Goal: Navigation & Orientation: Find specific page/section

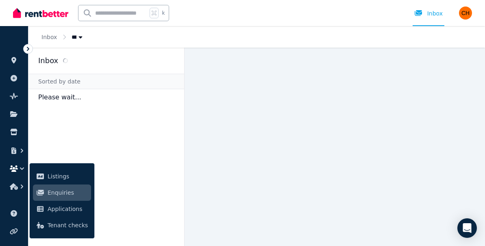
click at [68, 192] on span "Enquiries" at bounding box center [68, 192] width 40 height 10
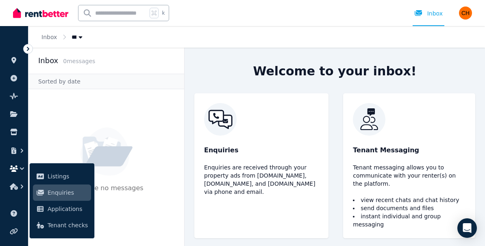
click at [218, 155] on p "Enquiries" at bounding box center [261, 150] width 115 height 10
click at [465, 225] on icon "Open Intercom Messenger" at bounding box center [466, 227] width 9 height 11
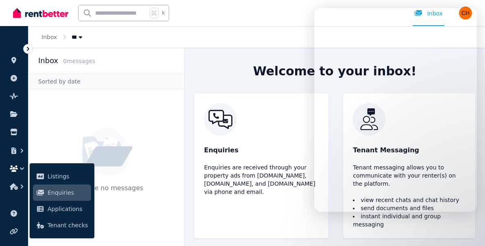
click at [455, 226] on div "Tenant Messaging Tenant messaging allows you to communicate with your renter(s)…" at bounding box center [409, 165] width 132 height 145
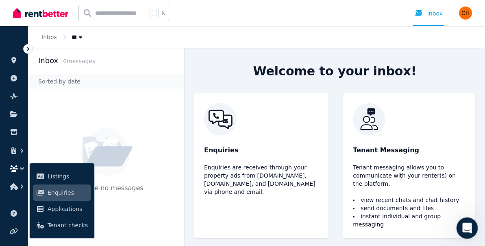
click at [468, 229] on icon "Open Intercom Messenger" at bounding box center [466, 226] width 13 height 13
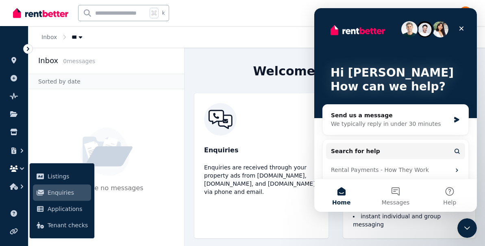
click at [342, 190] on button "Home" at bounding box center [341, 195] width 54 height 33
drag, startPoint x: 380, startPoint y: 15, endPoint x: 344, endPoint y: 15, distance: 36.2
click at [344, 15] on div "Hi Carol 👋 How can we help?" at bounding box center [395, 63] width 146 height 110
drag, startPoint x: 342, startPoint y: 17, endPoint x: 307, endPoint y: 20, distance: 34.7
click at [314, 20] on html "Hi Carol 👋 How can we help? Send us a message We typically reply in under 30 mi…" at bounding box center [395, 109] width 163 height 203
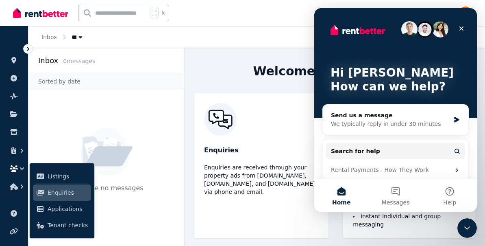
drag, startPoint x: 338, startPoint y: 22, endPoint x: 306, endPoint y: 22, distance: 31.3
click at [314, 22] on html "Hi Carol 👋 How can we help? Send us a message We typically reply in under 30 mi…" at bounding box center [395, 109] width 163 height 203
click at [396, 192] on button "Messages" at bounding box center [395, 195] width 54 height 33
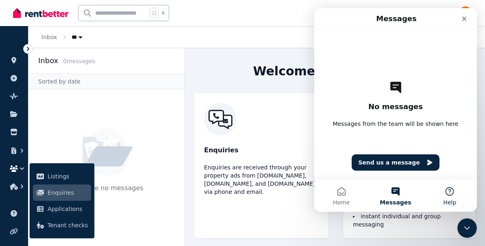
click at [450, 189] on button "Help" at bounding box center [450, 195] width 54 height 33
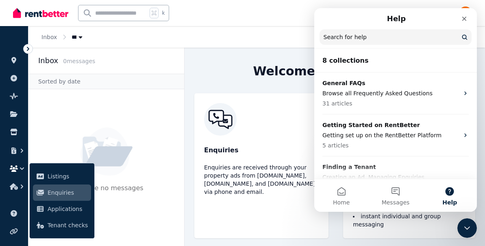
click at [227, 71] on div "Welcome to your inbox! Enquiries Enquiries are received through your property a…" at bounding box center [335, 147] width 301 height 198
click at [466, 224] on icon "Close Intercom Messenger" at bounding box center [466, 227] width 10 height 10
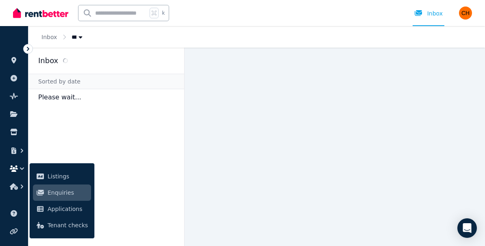
click at [54, 59] on h2 "Inbox" at bounding box center [48, 60] width 20 height 11
click at [101, 15] on input "text" at bounding box center [112, 12] width 69 height 15
click at [30, 48] on icon at bounding box center [28, 49] width 8 height 8
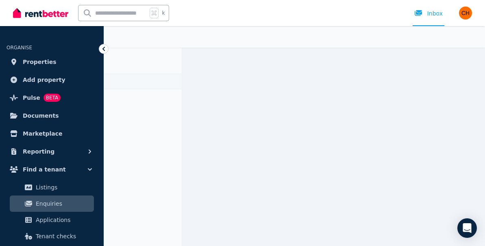
click at [50, 203] on span "Enquiries" at bounding box center [63, 203] width 55 height 10
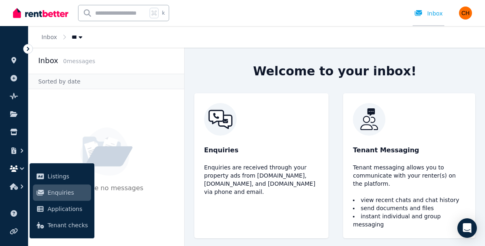
click at [439, 13] on div "Inbox" at bounding box center [428, 13] width 28 height 8
click at [419, 13] on icon at bounding box center [418, 13] width 8 height 7
click at [433, 14] on div "Inbox" at bounding box center [428, 13] width 28 height 8
click at [433, 13] on div "Inbox" at bounding box center [428, 13] width 28 height 8
click at [101, 16] on input "text" at bounding box center [112, 12] width 69 height 15
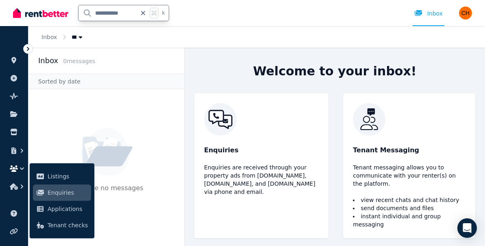
type input "**********"
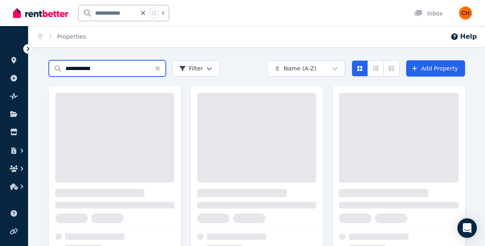
click at [146, 70] on input "**********" at bounding box center [107, 68] width 117 height 16
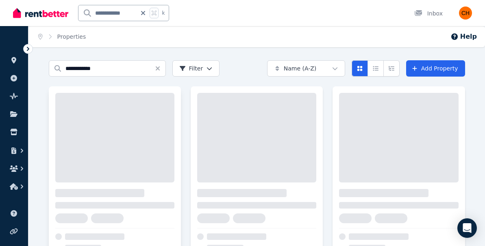
click at [118, 104] on div at bounding box center [114, 137] width 119 height 89
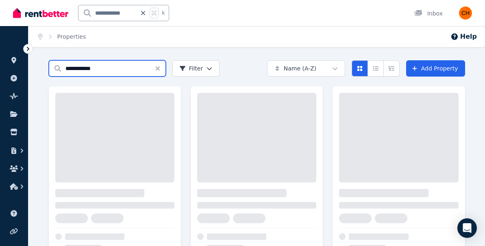
click at [64, 70] on input "**********" at bounding box center [107, 68] width 117 height 16
click at [118, 70] on input "**********" at bounding box center [107, 68] width 117 height 16
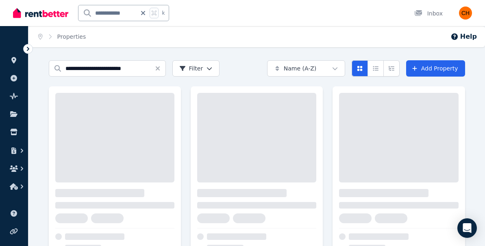
click at [407, 38] on div "Home Properties Help" at bounding box center [256, 36] width 457 height 21
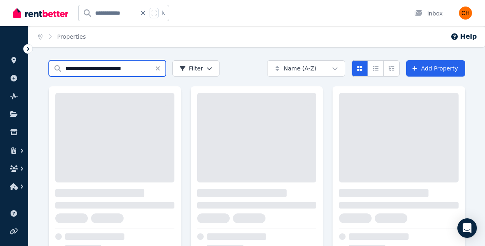
click at [57, 68] on input "**********" at bounding box center [107, 68] width 117 height 16
click at [62, 68] on input "**********" at bounding box center [107, 68] width 117 height 16
type input "**********"
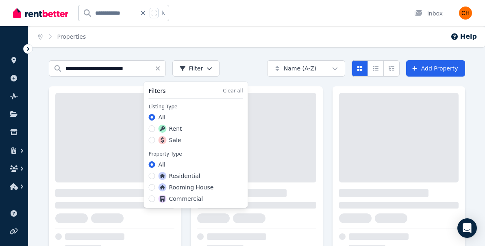
click at [199, 70] on html "**********" at bounding box center [242, 123] width 485 height 246
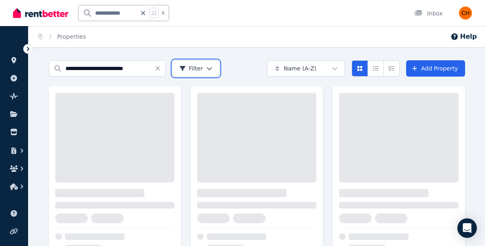
click at [49, 35] on html "**********" at bounding box center [242, 123] width 485 height 246
click at [96, 15] on input "**********" at bounding box center [107, 12] width 58 height 15
click at [144, 13] on icon at bounding box center [143, 13] width 4 height 4
click at [93, 16] on input "text" at bounding box center [112, 12] width 69 height 15
click at [375, 69] on icon "Compact list view" at bounding box center [375, 68] width 7 height 6
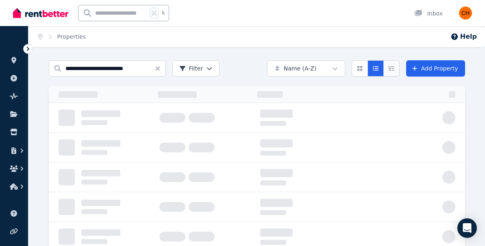
click at [393, 67] on icon "Expanded list view" at bounding box center [391, 68] width 7 height 6
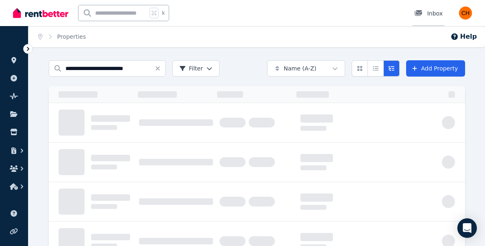
click at [431, 13] on div "Inbox" at bounding box center [428, 13] width 28 height 8
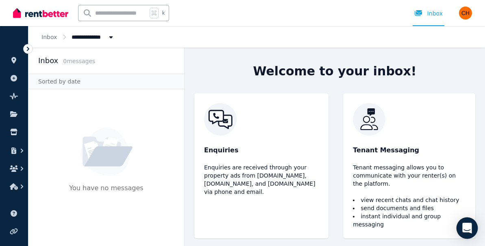
click at [462, 228] on div "Open Intercom Messenger" at bounding box center [468, 228] width 22 height 22
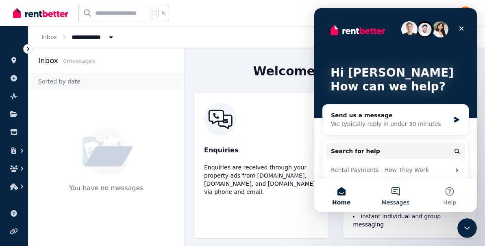
click at [398, 185] on button "Messages" at bounding box center [395, 195] width 54 height 33
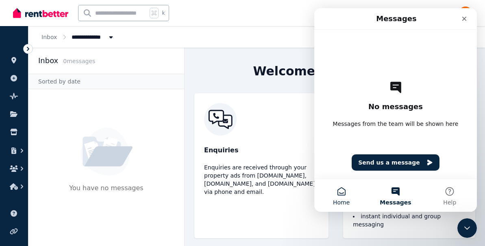
click at [341, 191] on button "Home" at bounding box center [341, 195] width 54 height 33
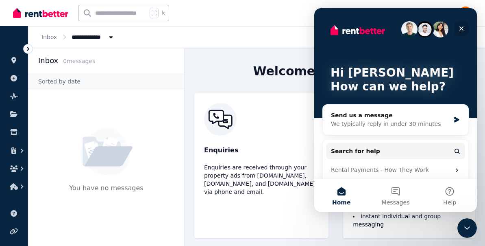
click at [461, 27] on icon "Close" at bounding box center [462, 28] width 4 height 4
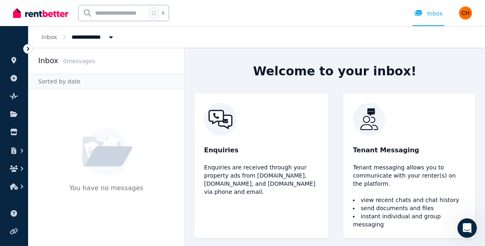
click at [186, 13] on div "k Inbox" at bounding box center [228, 13] width 431 height 26
click at [466, 11] on img "button" at bounding box center [465, 13] width 13 height 13
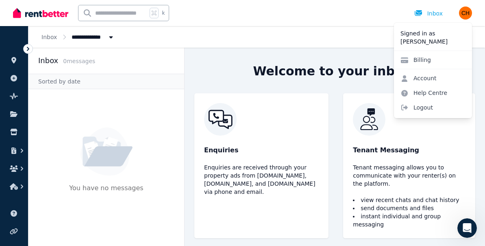
click at [46, 63] on h2 "Inbox" at bounding box center [48, 60] width 20 height 11
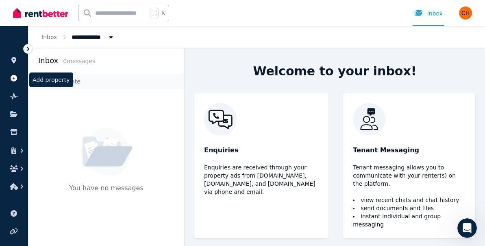
click at [17, 76] on icon at bounding box center [14, 78] width 8 height 7
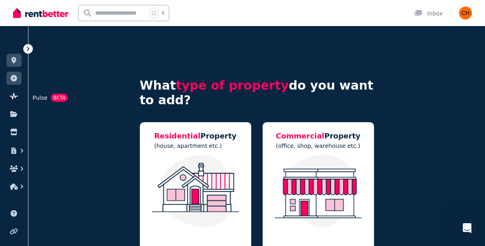
click at [16, 97] on icon at bounding box center [14, 96] width 8 height 7
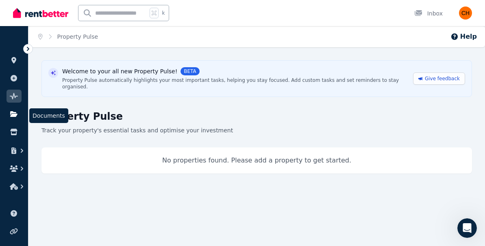
click at [11, 115] on icon at bounding box center [13, 114] width 7 height 6
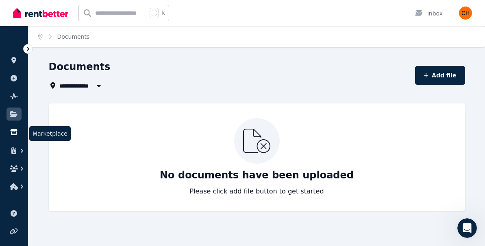
click at [13, 131] on icon at bounding box center [13, 132] width 7 height 7
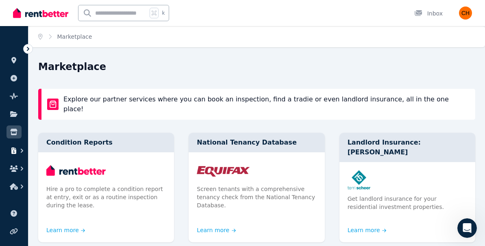
click at [16, 150] on icon "button" at bounding box center [14, 150] width 8 height 7
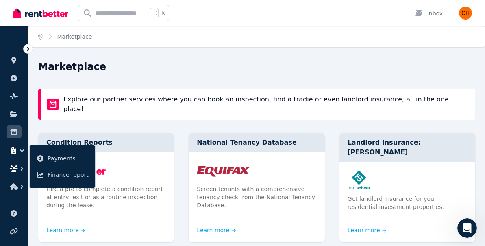
click at [20, 166] on icon "button" at bounding box center [22, 168] width 8 height 8
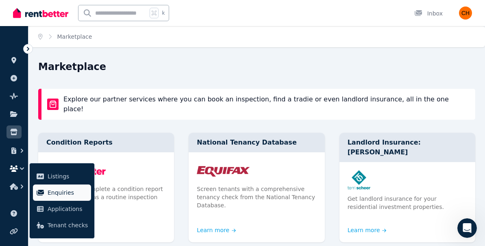
click at [54, 188] on span "Enquiries" at bounding box center [68, 192] width 40 height 10
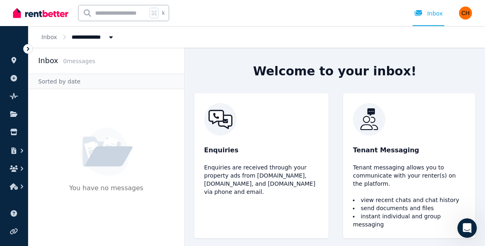
click at [216, 124] on img at bounding box center [261, 119] width 115 height 33
click at [228, 159] on div "Enquiries Enquiries are received through your property ads from Realestate.com.…" at bounding box center [261, 165] width 134 height 145
click at [224, 155] on p "Enquiries" at bounding box center [261, 150] width 115 height 10
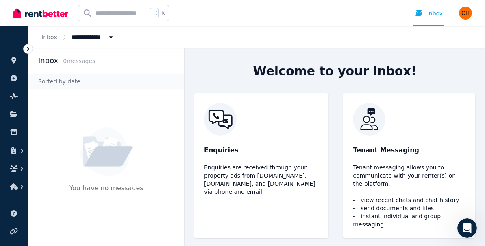
click at [243, 179] on p "Enquiries are received through your property ads from [DOMAIN_NAME], [DOMAIN_NA…" at bounding box center [261, 179] width 115 height 33
click at [444, 26] on link "Inbox" at bounding box center [429, 13] width 32 height 26
drag, startPoint x: 444, startPoint y: 26, endPoint x: 423, endPoint y: 25, distance: 20.8
click at [423, 25] on link "Inbox" at bounding box center [429, 13] width 32 height 26
click at [438, 26] on div "**********" at bounding box center [256, 37] width 457 height 22
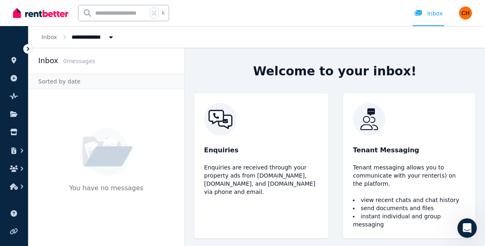
click at [450, 25] on div "Open main menu k Inbox Open user menu" at bounding box center [242, 13] width 459 height 26
click at [419, 23] on link "Inbox" at bounding box center [429, 13] width 32 height 26
click at [431, 12] on div "Inbox" at bounding box center [428, 13] width 28 height 8
click at [468, 225] on icon "Open Intercom Messenger" at bounding box center [466, 226] width 13 height 13
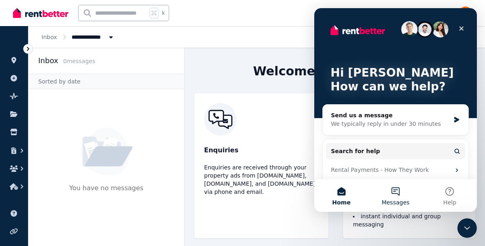
click at [395, 189] on button "Messages" at bounding box center [395, 195] width 54 height 33
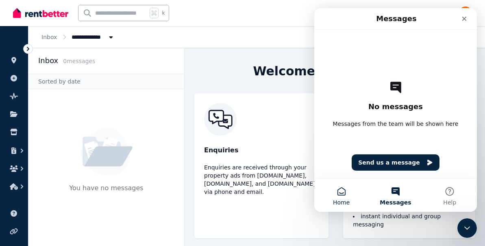
click at [341, 188] on button "Home" at bounding box center [341, 195] width 54 height 33
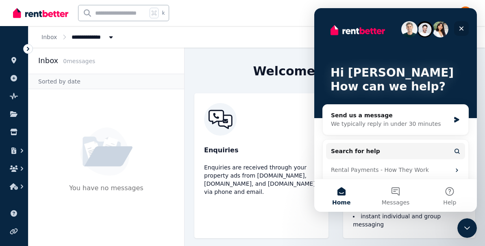
click at [462, 29] on icon "Close" at bounding box center [462, 28] width 4 height 4
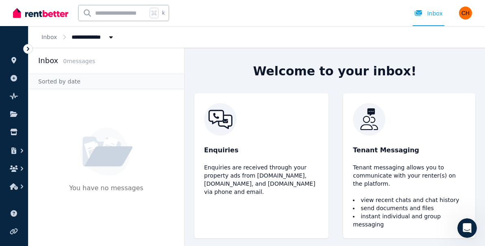
click at [480, 68] on div "Welcome to your inbox! Enquiries Enquiries are received through your property a…" at bounding box center [335, 147] width 301 height 198
click at [467, 14] on img "button" at bounding box center [465, 13] width 13 height 13
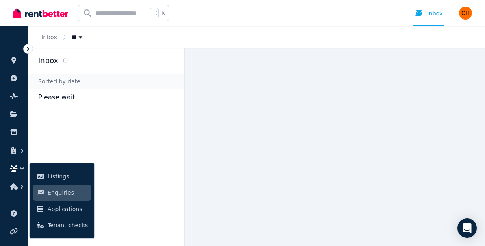
click at [77, 80] on div "Sorted by date" at bounding box center [106, 81] width 156 height 15
click at [77, 79] on div "Sorted by date" at bounding box center [106, 81] width 156 height 15
click at [69, 83] on div "Sorted by date" at bounding box center [106, 81] width 156 height 15
click at [76, 209] on span "Applications" at bounding box center [68, 209] width 40 height 10
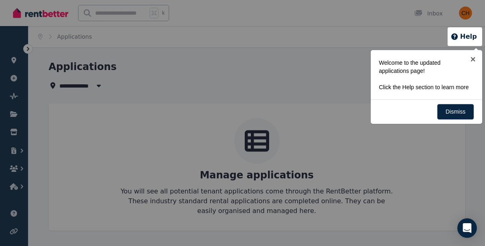
click at [17, 35] on div at bounding box center [242, 123] width 485 height 246
click at [475, 61] on link "×" at bounding box center [473, 59] width 18 height 18
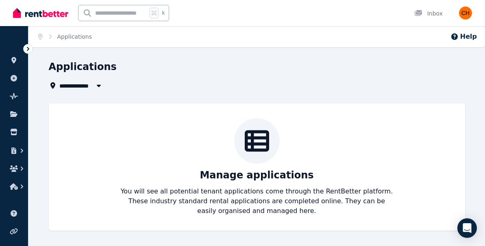
click at [469, 241] on div "**********" at bounding box center [256, 152] width 457 height 185
click at [468, 229] on icon "Open Intercom Messenger" at bounding box center [467, 227] width 11 height 11
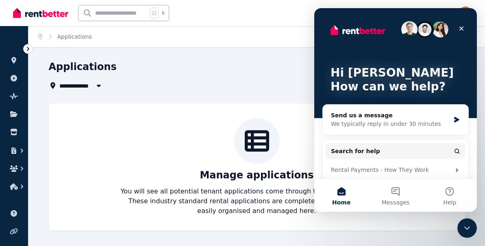
click at [294, 146] on div "Manage applications You will see all potential tenant applications come through…" at bounding box center [257, 167] width 400 height 98
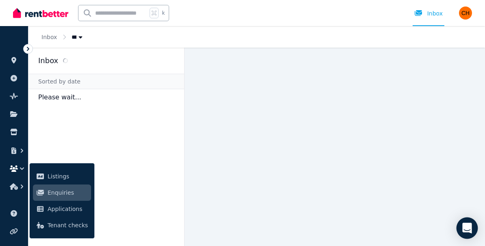
click at [466, 224] on icon "Open Intercom Messenger" at bounding box center [466, 227] width 9 height 11
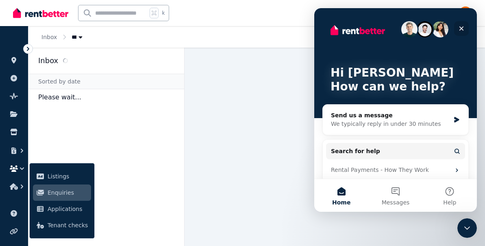
click at [461, 26] on icon "Close" at bounding box center [461, 28] width 7 height 7
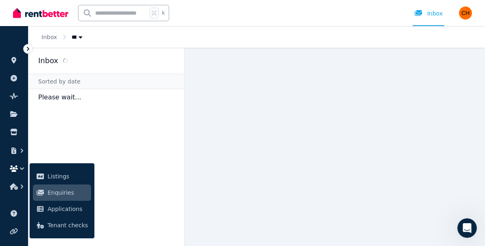
click at [163, 13] on span "k" at bounding box center [163, 13] width 3 height 7
click at [139, 13] on input "text" at bounding box center [112, 12] width 69 height 15
type input "**********"
click at [186, 16] on div "**********" at bounding box center [228, 13] width 431 height 26
click at [433, 13] on div "Inbox" at bounding box center [428, 13] width 28 height 8
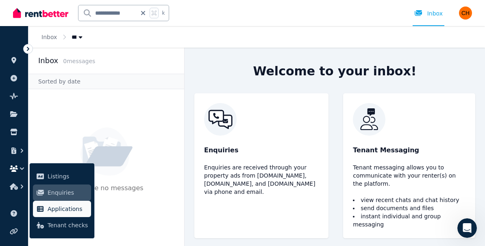
click at [69, 205] on span "Applications" at bounding box center [68, 209] width 40 height 10
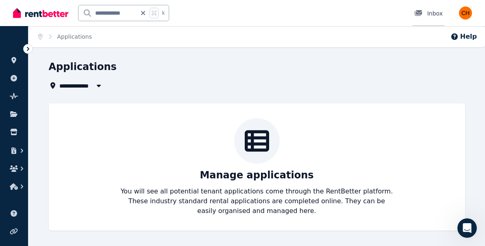
click at [433, 12] on div "Inbox" at bounding box center [428, 13] width 28 height 8
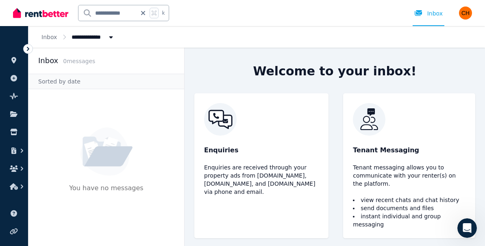
click at [222, 126] on img at bounding box center [261, 119] width 115 height 33
click at [220, 163] on div "Enquiries Enquiries are received through your property ads from Realestate.com.…" at bounding box center [261, 165] width 134 height 145
click at [225, 177] on p "Enquiries are received through your property ads from [DOMAIN_NAME], [DOMAIN_NA…" at bounding box center [261, 179] width 115 height 33
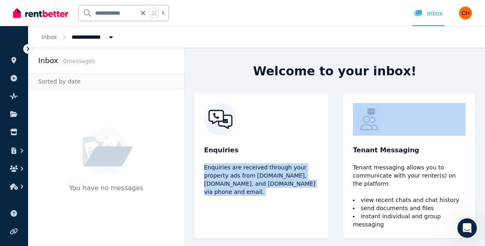
click at [225, 177] on p "Enquiries are received through your property ads from [DOMAIN_NAME], [DOMAIN_NA…" at bounding box center [261, 179] width 115 height 33
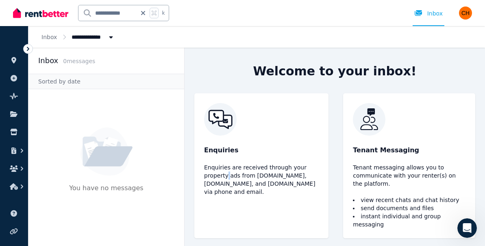
click at [225, 177] on p "Enquiries are received through your property ads from [DOMAIN_NAME], [DOMAIN_NA…" at bounding box center [261, 179] width 115 height 33
click at [382, 173] on p "Tenant messaging allows you to communicate with your renter(s) on the platform." at bounding box center [409, 175] width 113 height 24
click at [378, 144] on div "Tenant Messaging Tenant messaging allows you to communicate with your renter(s)…" at bounding box center [409, 165] width 132 height 145
click at [365, 119] on img at bounding box center [409, 119] width 113 height 33
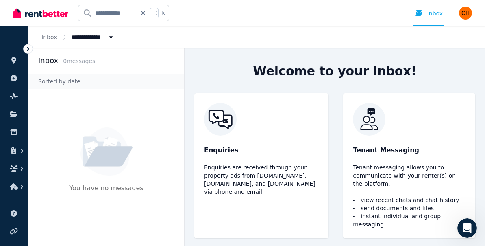
click at [365, 118] on img at bounding box center [409, 119] width 113 height 33
click at [374, 154] on span "Tenant Messaging" at bounding box center [386, 150] width 66 height 10
click at [395, 204] on li "view recent chats and chat history" at bounding box center [409, 200] width 113 height 8
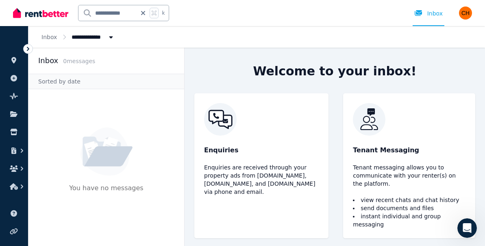
click at [94, 35] on span "All Properties" at bounding box center [96, 37] width 49 height 9
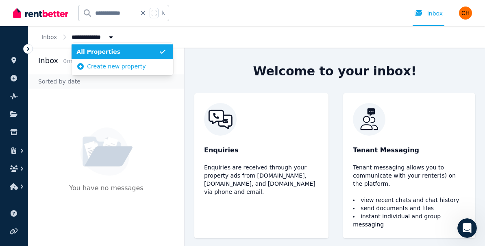
click at [99, 50] on span "All Properties" at bounding box center [117, 52] width 82 height 8
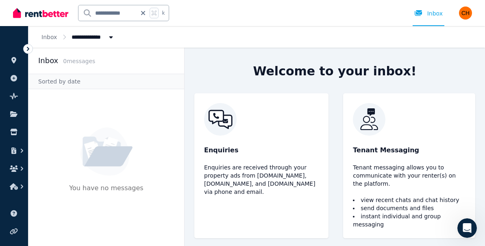
click at [109, 34] on icon "Breadcrumb" at bounding box center [111, 37] width 8 height 6
type input "**********"
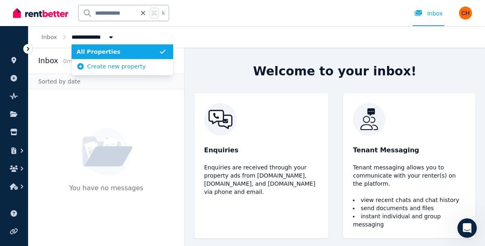
click at [126, 51] on span "All Properties" at bounding box center [117, 52] width 82 height 8
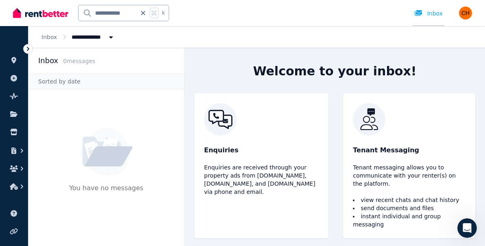
click at [436, 11] on div "Inbox" at bounding box center [428, 13] width 28 height 8
click at [28, 46] on icon at bounding box center [28, 49] width 8 height 8
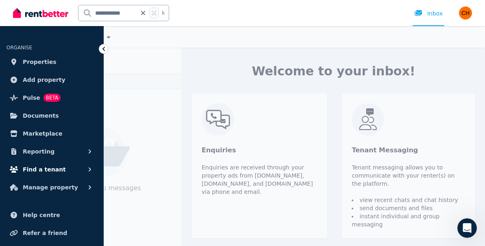
click at [43, 167] on span "Find a tenant" at bounding box center [44, 169] width 43 height 10
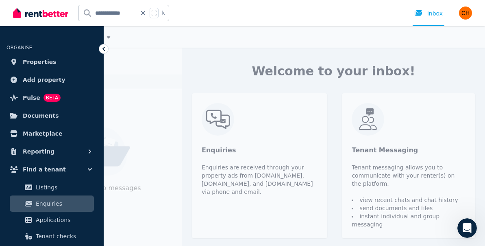
click at [55, 203] on span "Enquiries" at bounding box center [63, 203] width 55 height 10
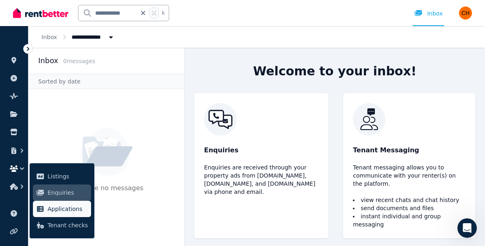
click at [67, 209] on span "Applications" at bounding box center [68, 209] width 40 height 10
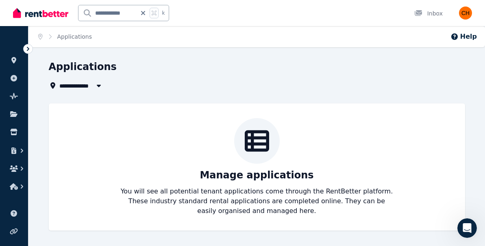
click at [92, 86] on button "button" at bounding box center [98, 86] width 15 height 10
type input "**********"
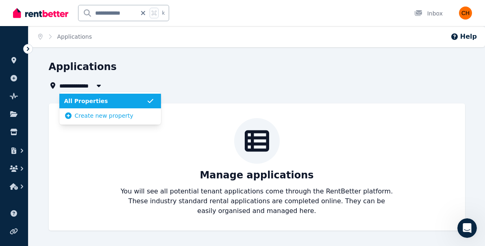
click at [97, 103] on span "All Properties" at bounding box center [105, 101] width 82 height 8
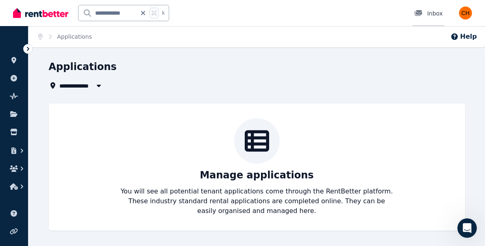
click at [431, 13] on div "Inbox" at bounding box center [428, 13] width 28 height 8
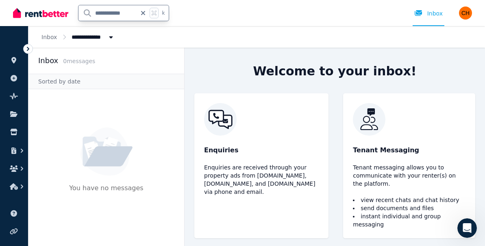
click at [93, 12] on input "**********" at bounding box center [107, 12] width 58 height 15
click at [134, 10] on input "**********" at bounding box center [107, 12] width 58 height 15
click at [130, 11] on input "**********" at bounding box center [107, 12] width 58 height 15
click at [131, 11] on input "**********" at bounding box center [107, 12] width 58 height 15
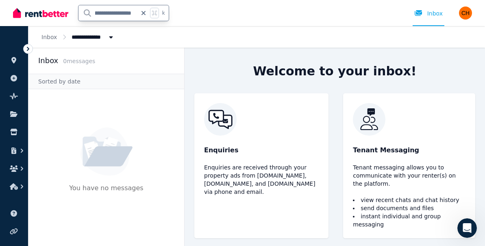
click at [113, 12] on input "**********" at bounding box center [107, 12] width 58 height 15
click at [114, 12] on input "**********" at bounding box center [107, 12] width 58 height 15
type input "**********"
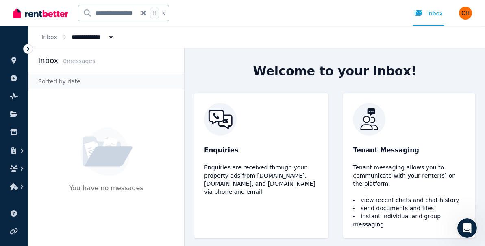
click at [209, 20] on div "**********" at bounding box center [228, 13] width 431 height 26
click at [103, 13] on input "**********" at bounding box center [107, 12] width 58 height 15
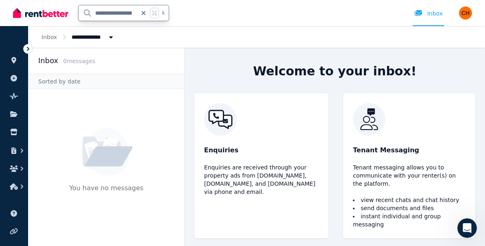
click at [103, 13] on input "**********" at bounding box center [107, 12] width 58 height 15
click at [116, 171] on img at bounding box center [107, 151] width 52 height 48
click at [111, 152] on img at bounding box center [107, 151] width 52 height 48
click at [434, 9] on div "Inbox" at bounding box center [428, 13] width 28 height 8
click at [436, 15] on div "Inbox" at bounding box center [428, 13] width 28 height 8
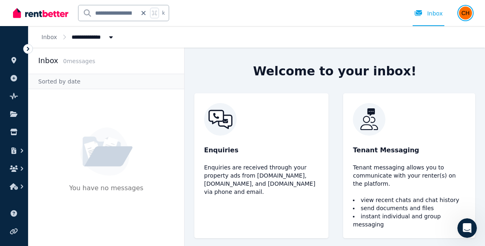
click at [468, 13] on img "button" at bounding box center [465, 13] width 13 height 13
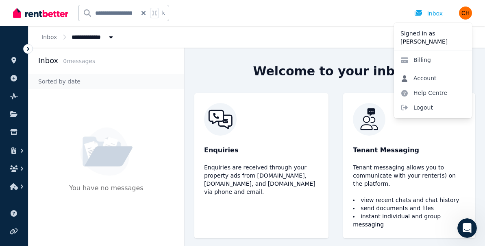
click at [429, 75] on link "Account" at bounding box center [418, 78] width 49 height 15
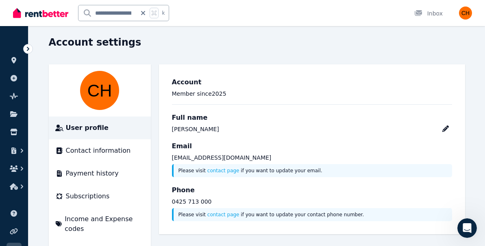
scroll to position [56, 0]
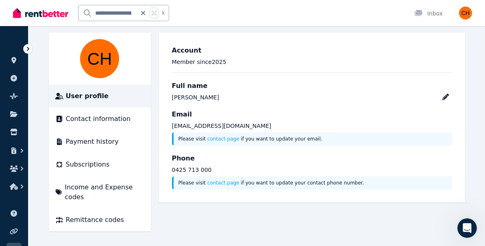
click at [98, 94] on span "User profile" at bounding box center [87, 96] width 43 height 10
click at [101, 117] on span "Contact information" at bounding box center [98, 119] width 65 height 10
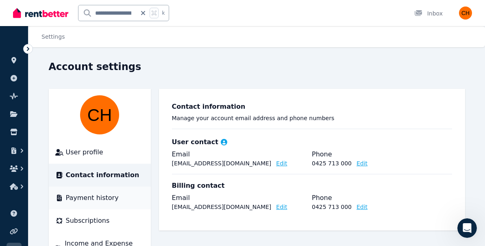
click at [78, 196] on span "Payment history" at bounding box center [92, 198] width 53 height 10
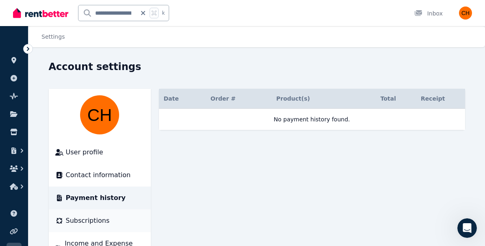
click at [82, 220] on span "Subscriptions" at bounding box center [88, 221] width 44 height 10
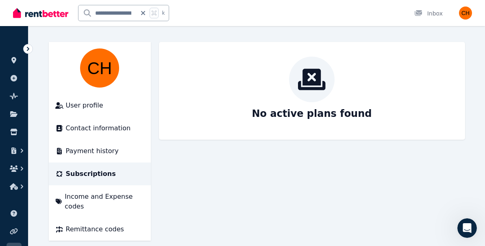
scroll to position [56, 0]
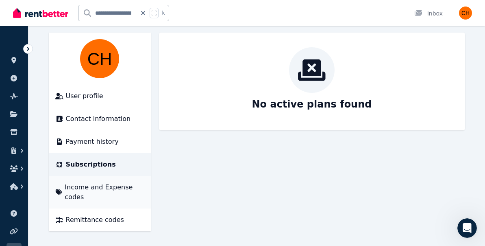
click at [83, 187] on span "Income and Expense codes" at bounding box center [104, 192] width 79 height 20
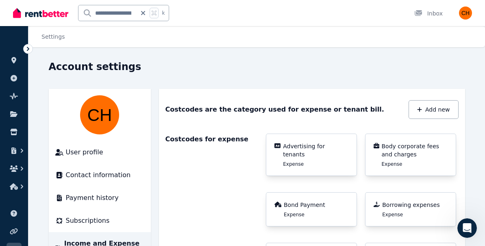
click at [145, 11] on icon at bounding box center [143, 13] width 4 height 4
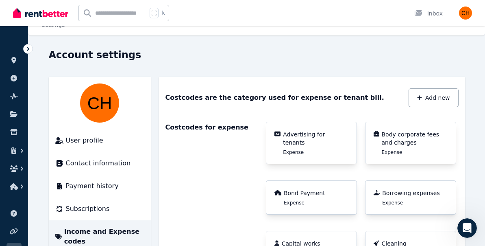
scroll to position [13, 0]
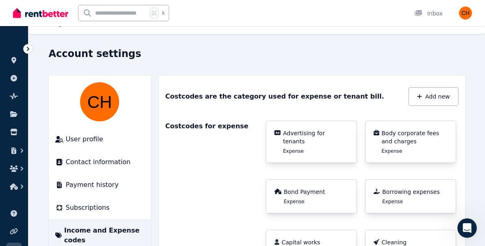
click at [28, 48] on icon at bounding box center [28, 49] width 2 height 4
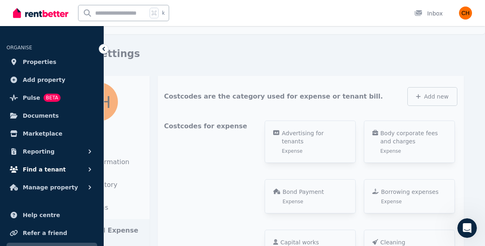
click at [56, 169] on span "Find a tenant" at bounding box center [44, 169] width 43 height 10
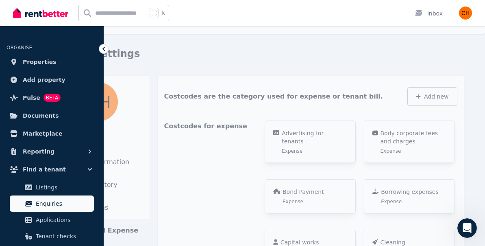
click at [53, 200] on span "Enquiries" at bounding box center [63, 203] width 55 height 10
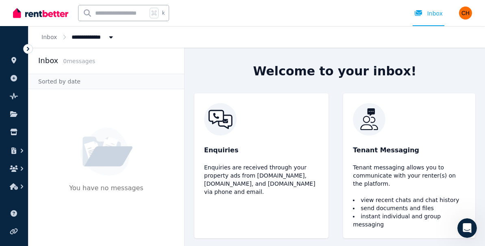
click at [107, 34] on icon "Breadcrumb" at bounding box center [111, 37] width 8 height 6
type input "**********"
click at [110, 76] on div "Sorted by date" at bounding box center [106, 81] width 156 height 15
click at [107, 79] on div "Sorted by date" at bounding box center [106, 81] width 156 height 15
click at [150, 187] on div "You have no messages" at bounding box center [106, 167] width 156 height 157
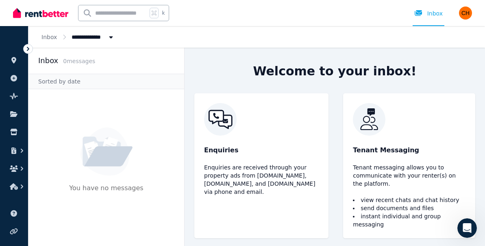
click at [235, 168] on p "Enquiries are received through your property ads from [DOMAIN_NAME], [DOMAIN_NA…" at bounding box center [261, 179] width 115 height 33
click at [343, 155] on div "Enquiries Enquiries are received through your property ads from Realestate.com.…" at bounding box center [335, 165] width 301 height 145
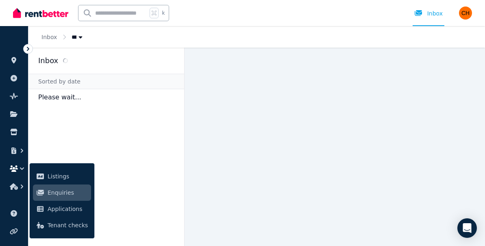
click at [65, 194] on span "Enquiries" at bounding box center [68, 192] width 40 height 10
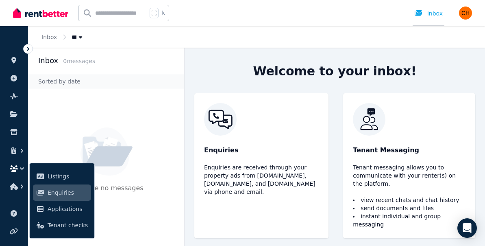
click at [433, 13] on div "Inbox" at bounding box center [428, 13] width 28 height 8
click at [219, 150] on p "Enquiries" at bounding box center [261, 150] width 115 height 10
click at [219, 133] on img at bounding box center [261, 119] width 115 height 33
click at [220, 129] on img at bounding box center [261, 119] width 115 height 33
